Goal: Find specific page/section: Find specific page/section

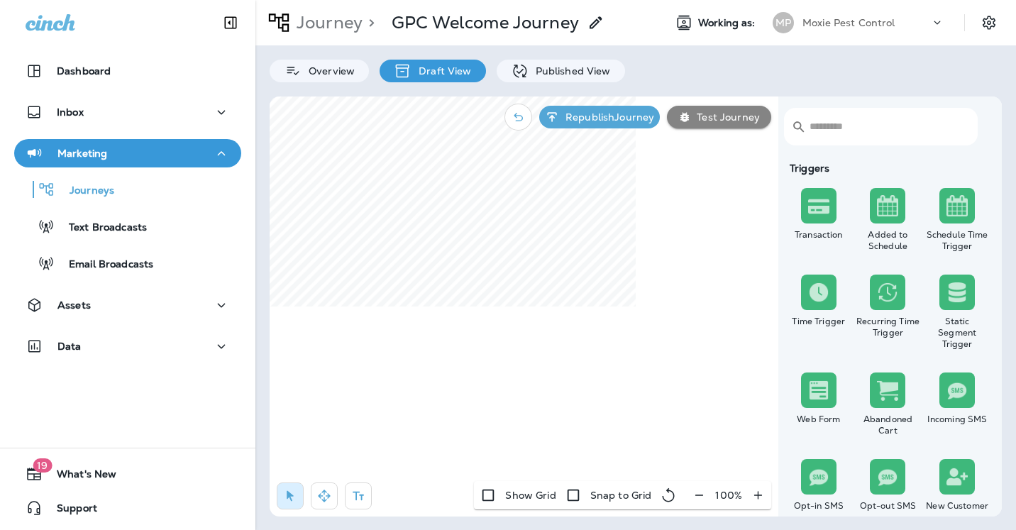
click at [77, 149] on p "Marketing" at bounding box center [82, 153] width 50 height 11
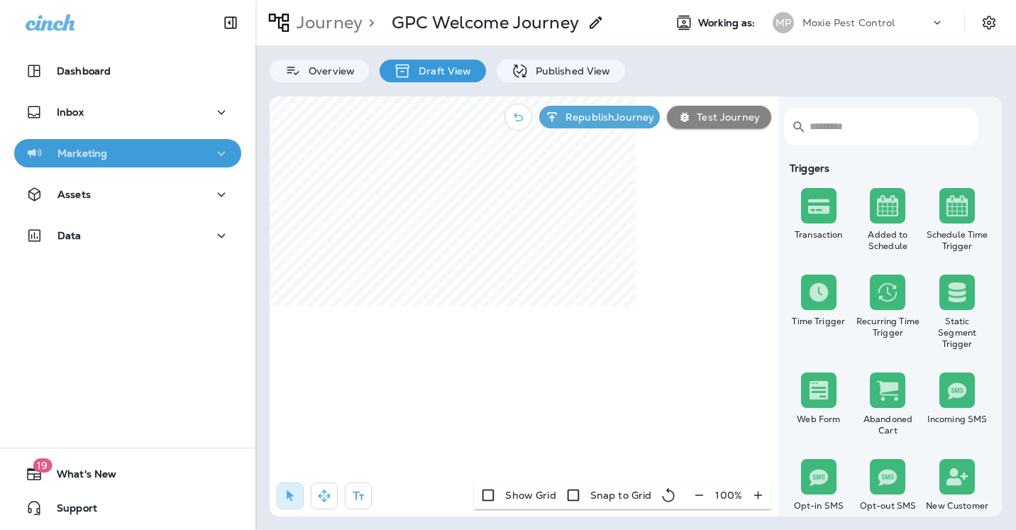
click at [77, 149] on p "Marketing" at bounding box center [82, 153] width 50 height 11
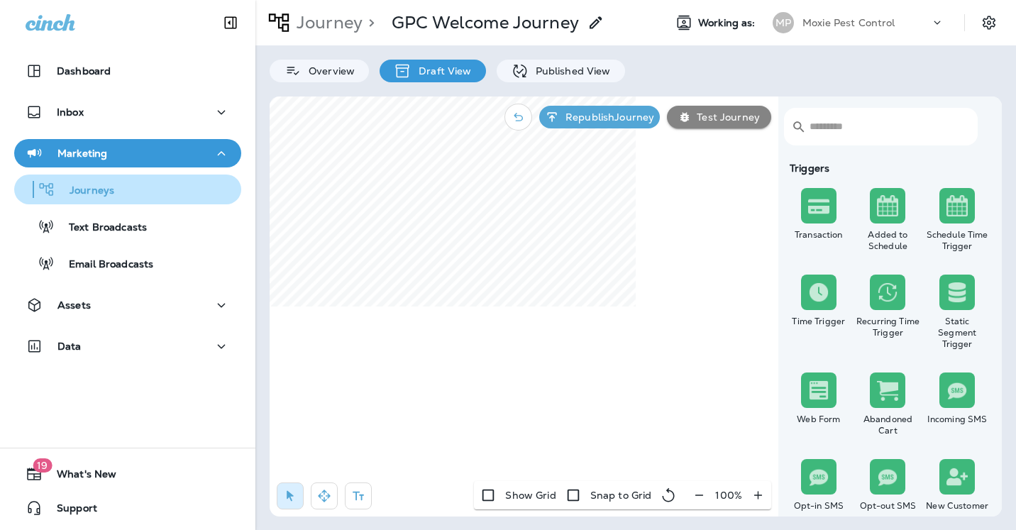
click at [106, 191] on p "Journeys" at bounding box center [84, 190] width 59 height 13
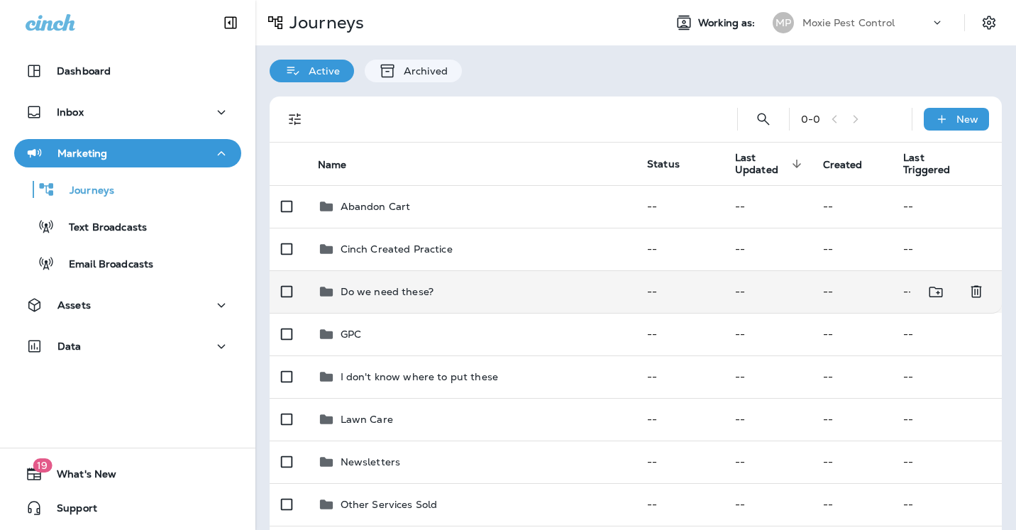
scroll to position [133, 0]
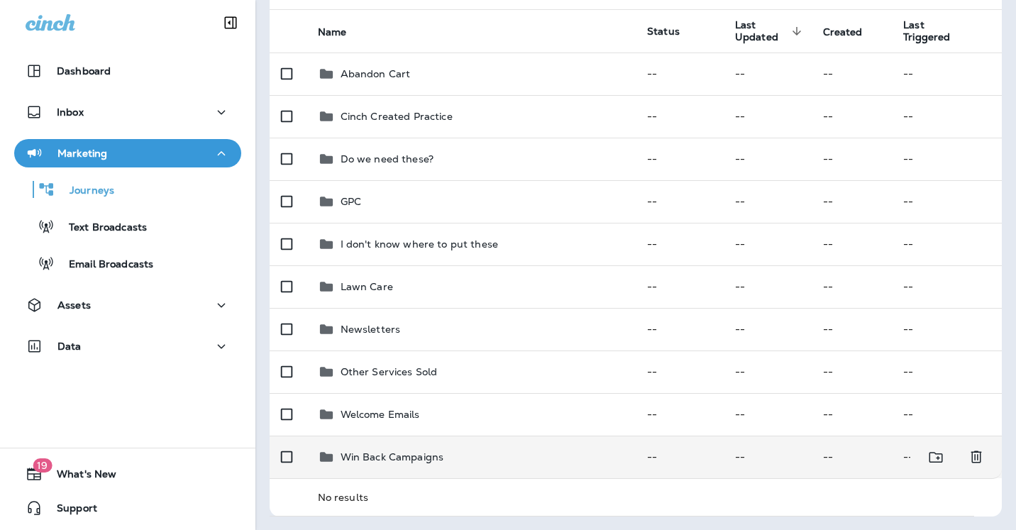
click at [437, 454] on p "Win Back Campaigns" at bounding box center [393, 456] width 104 height 11
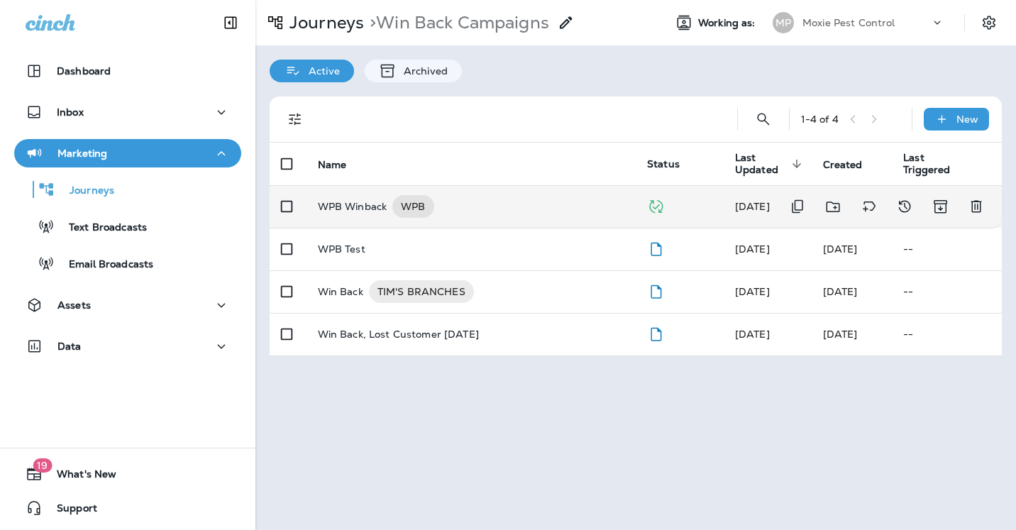
click at [365, 207] on p "WPB Winback" at bounding box center [353, 206] width 70 height 23
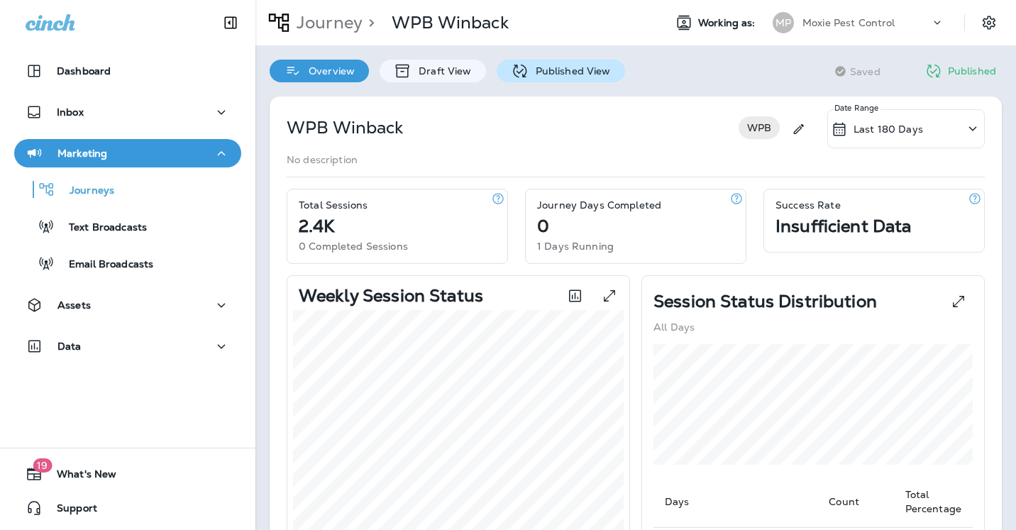
click at [561, 70] on p "Published View" at bounding box center [570, 70] width 82 height 11
